Goal: Entertainment & Leisure: Consume media (video, audio)

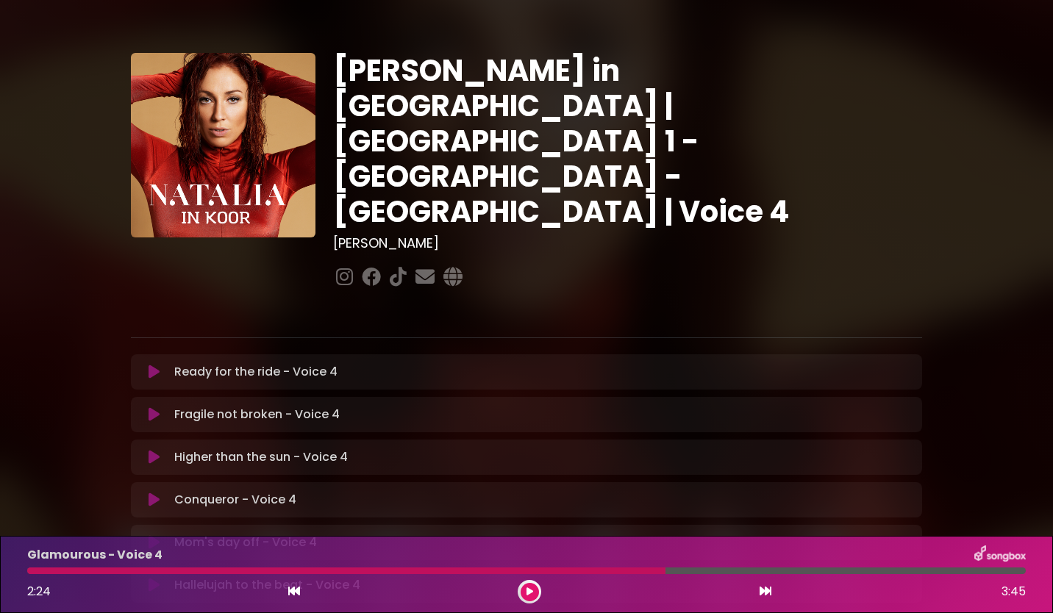
click at [527, 587] on button at bounding box center [530, 592] width 18 height 18
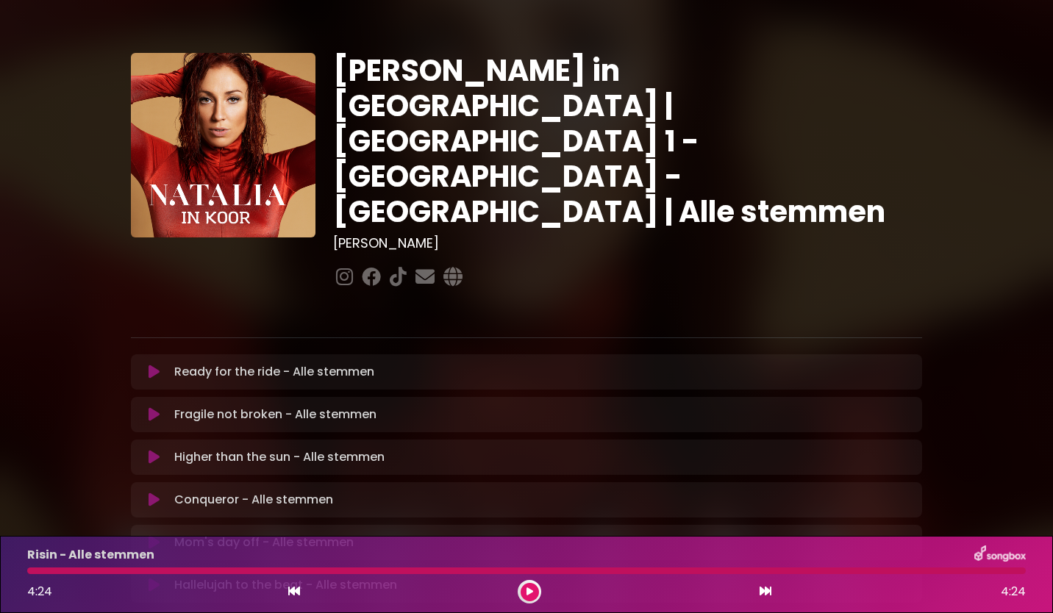
click at [151, 365] on icon at bounding box center [154, 372] width 11 height 15
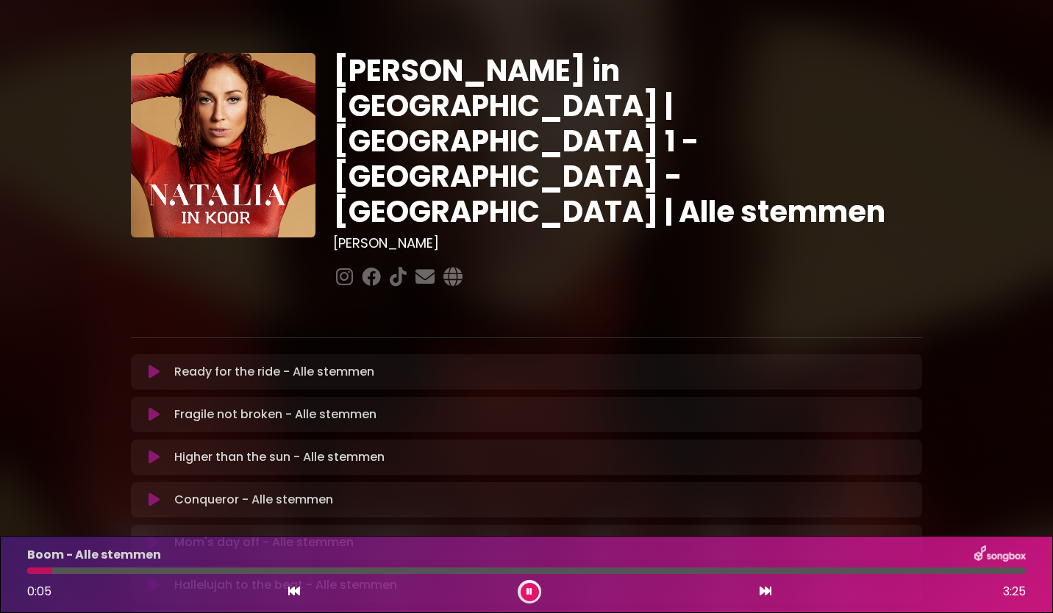
click at [990, 238] on div "[PERSON_NAME] in [GEOGRAPHIC_DATA] | [GEOGRAPHIC_DATA] 1 - [GEOGRAPHIC_DATA] - …" at bounding box center [526, 452] width 970 height 869
click at [1003, 229] on div "[PERSON_NAME] in [GEOGRAPHIC_DATA] | [GEOGRAPHIC_DATA] 1 - [GEOGRAPHIC_DATA] - …" at bounding box center [526, 452] width 970 height 869
click at [978, 398] on div "[PERSON_NAME] in [GEOGRAPHIC_DATA] | [GEOGRAPHIC_DATA] 1 - [GEOGRAPHIC_DATA] - …" at bounding box center [526, 452] width 970 height 869
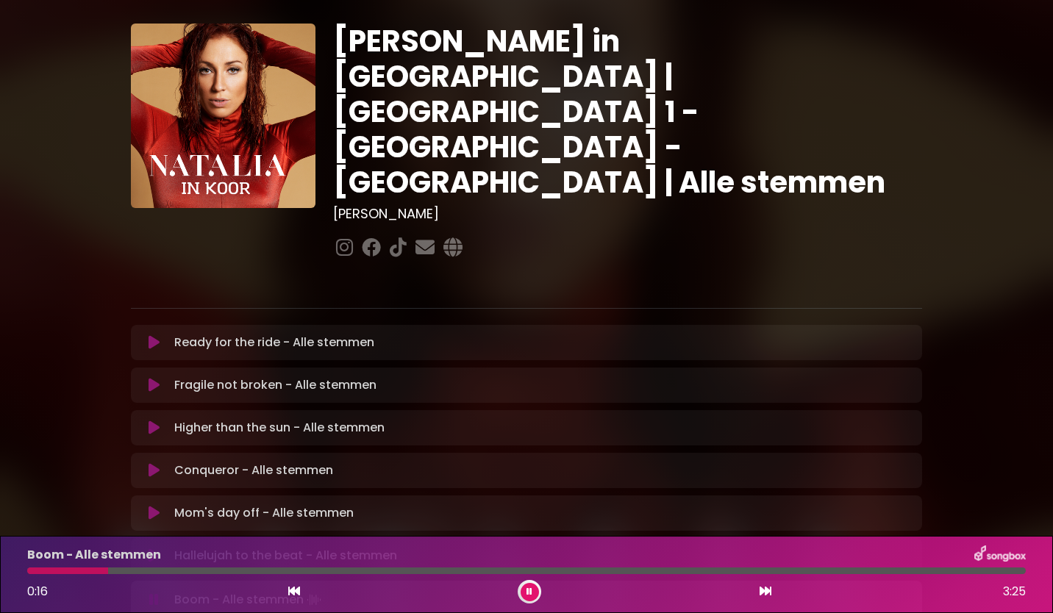
scroll to position [176, 0]
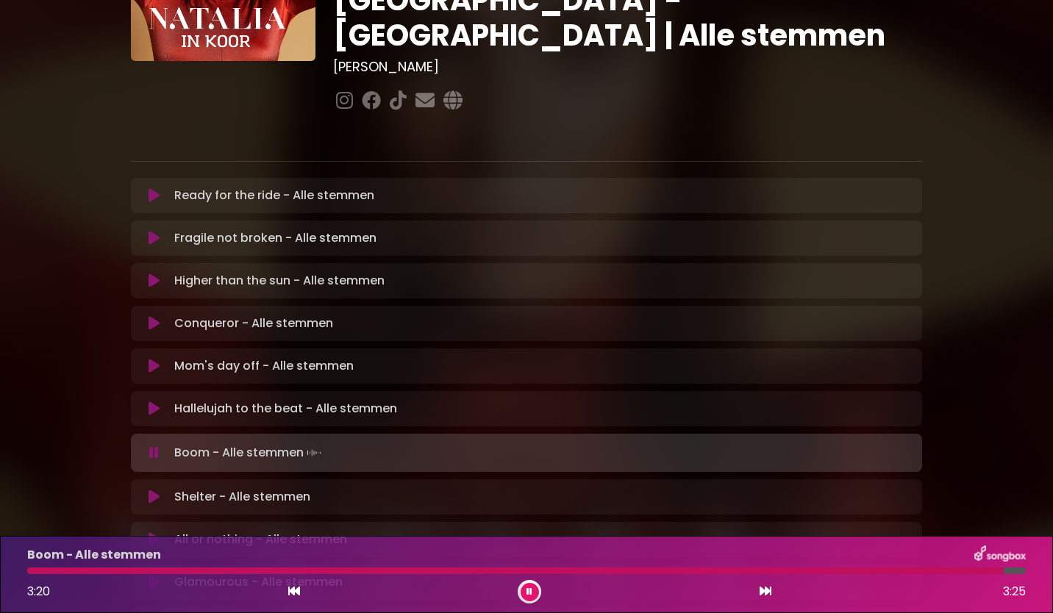
click at [532, 591] on icon at bounding box center [529, 591] width 6 height 9
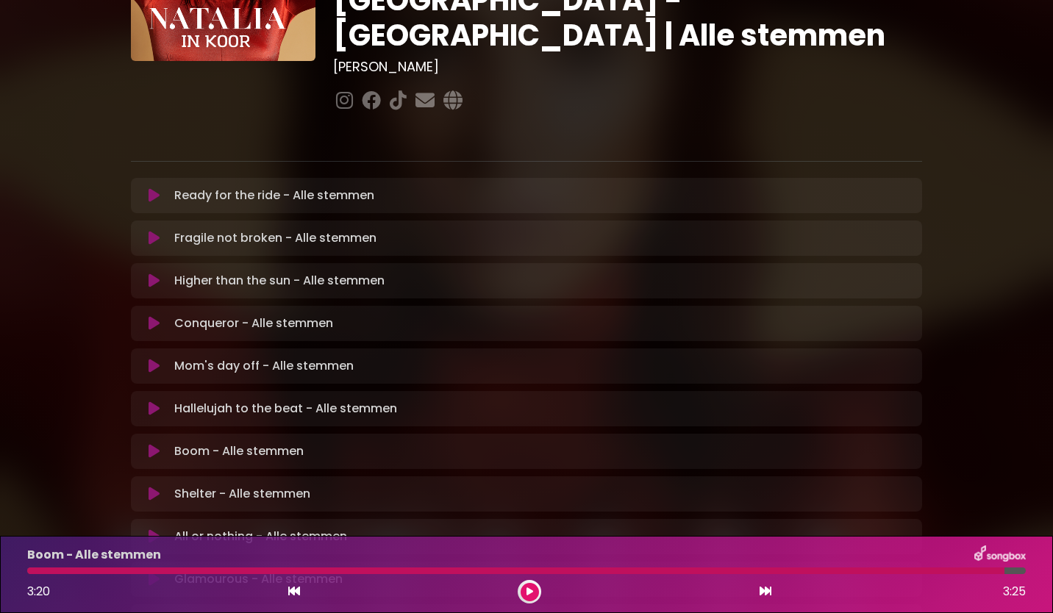
click at [529, 585] on button at bounding box center [530, 592] width 18 height 18
